Goal: Information Seeking & Learning: Learn about a topic

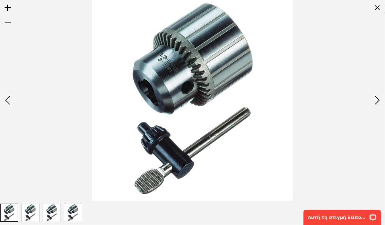
drag, startPoint x: 150, startPoint y: 105, endPoint x: 145, endPoint y: 129, distance: 24.5
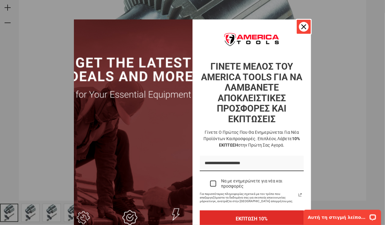
click at [302, 26] on icon "εικονίδιο κλεισίματος" at bounding box center [304, 26] width 5 height 5
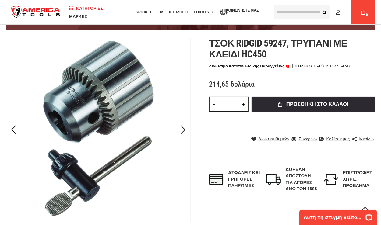
scroll to position [61, 0]
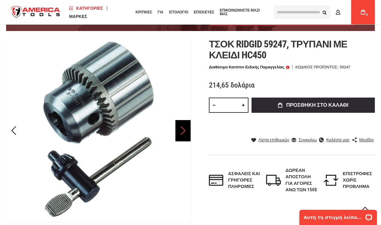
click at [183, 130] on div "Επόμενος" at bounding box center [182, 130] width 15 height 21
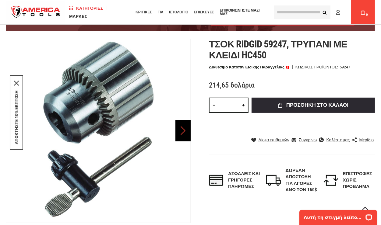
click at [183, 130] on div "Επόμενος" at bounding box center [182, 130] width 15 height 21
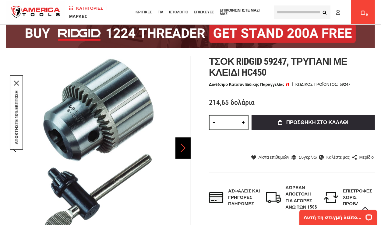
scroll to position [30, 0]
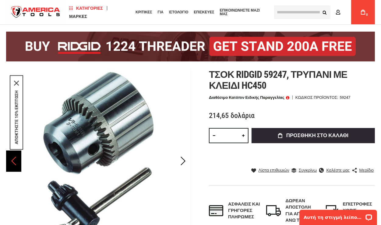
click at [16, 160] on div "Προηγούμενος" at bounding box center [13, 161] width 15 height 21
